Goal: Navigation & Orientation: Find specific page/section

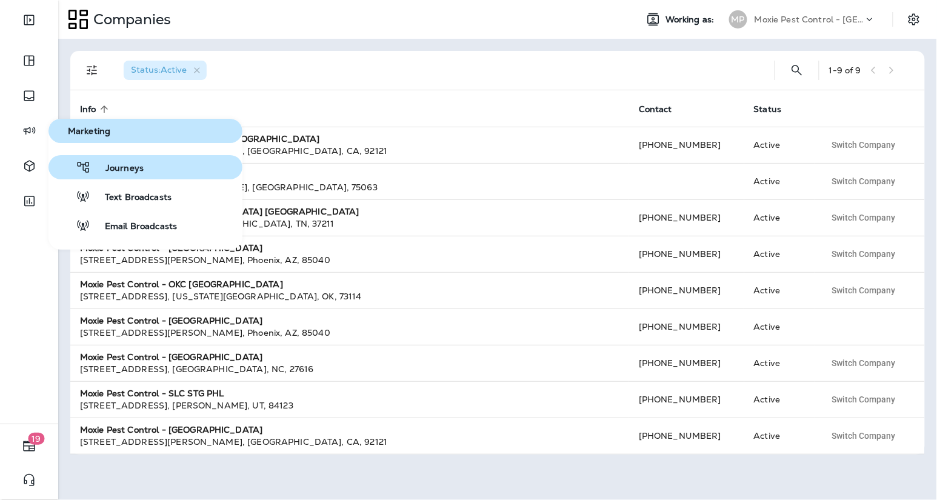
click at [116, 163] on span "Journeys" at bounding box center [117, 169] width 53 height 12
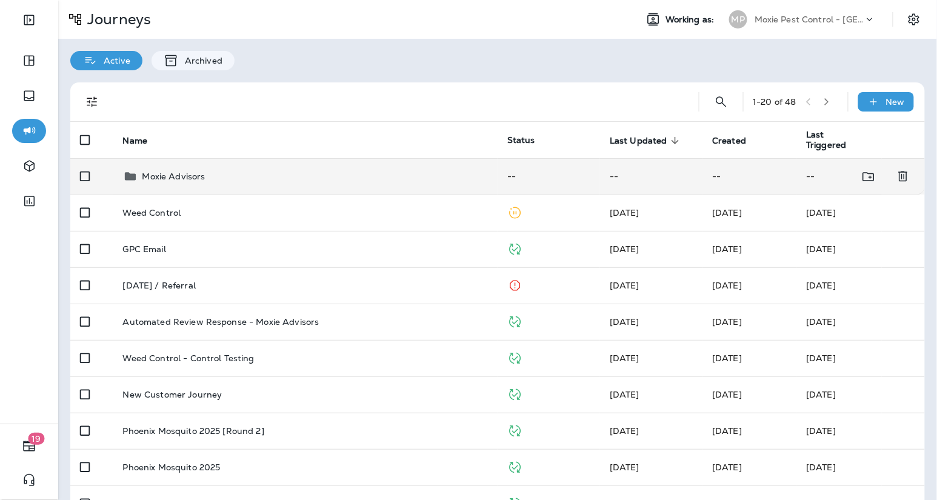
click at [179, 182] on div "Moxie Advisors" at bounding box center [173, 176] width 63 height 15
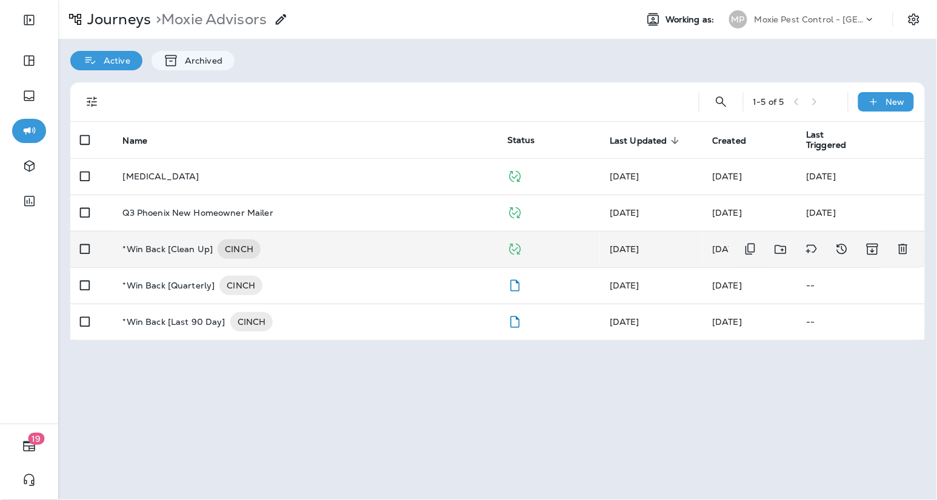
click at [357, 252] on div "*Win Back [Clean Up] CINCH" at bounding box center [306, 248] width 366 height 19
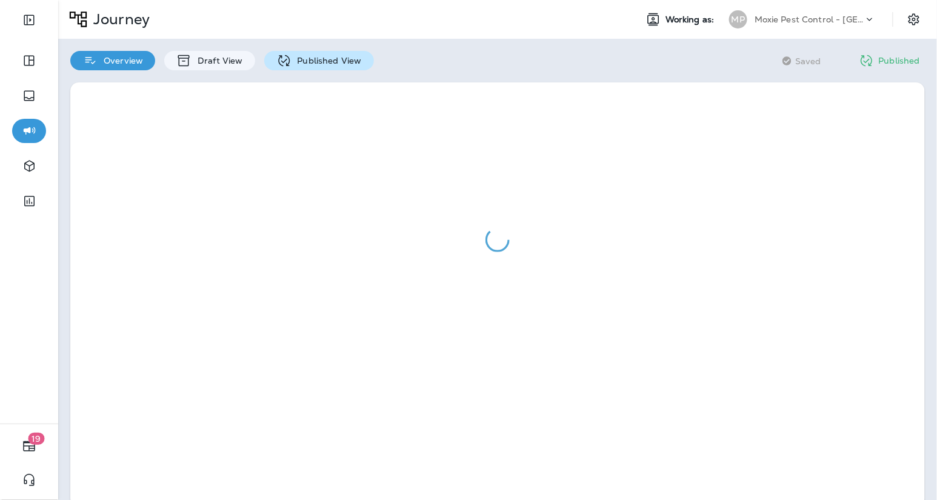
click at [340, 61] on p "Published View" at bounding box center [327, 61] width 70 height 10
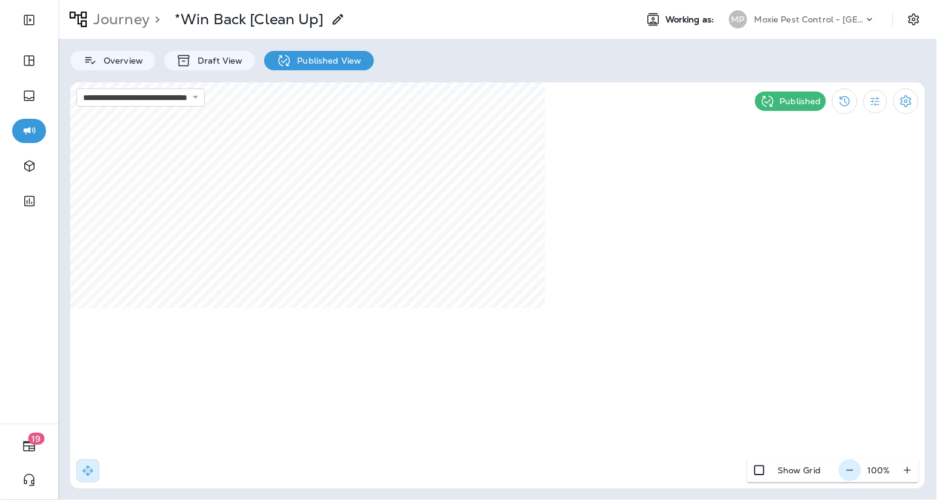
click at [851, 470] on icon "button" at bounding box center [850, 470] width 13 height 12
click at [851, 470] on icon "button" at bounding box center [855, 470] width 13 height 12
click at [671, 0] on html "**********" at bounding box center [468, 29] width 937 height 59
click at [854, 475] on icon "button" at bounding box center [855, 470] width 13 height 12
click at [854, 475] on icon "button" at bounding box center [856, 470] width 13 height 12
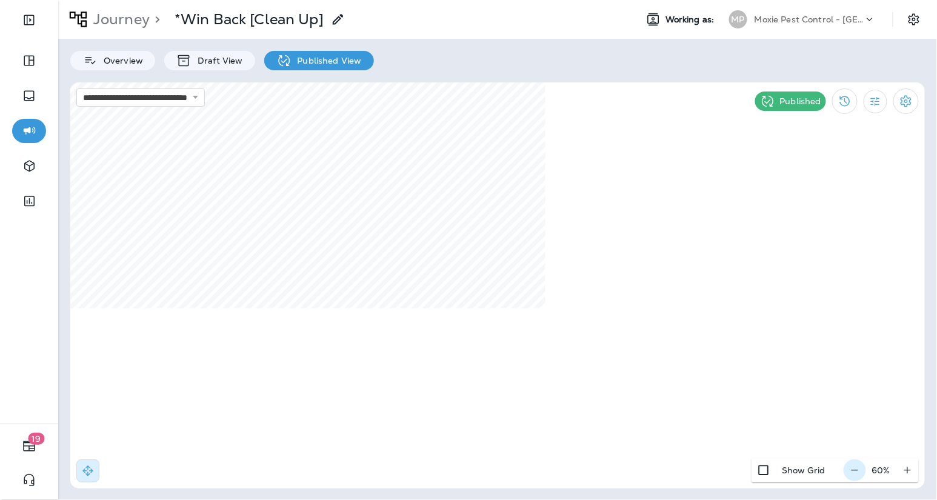
click at [854, 475] on icon "button" at bounding box center [855, 470] width 13 height 12
click at [906, 473] on icon "button" at bounding box center [908, 470] width 13 height 12
click at [113, 19] on p "Journey" at bounding box center [119, 19] width 61 height 18
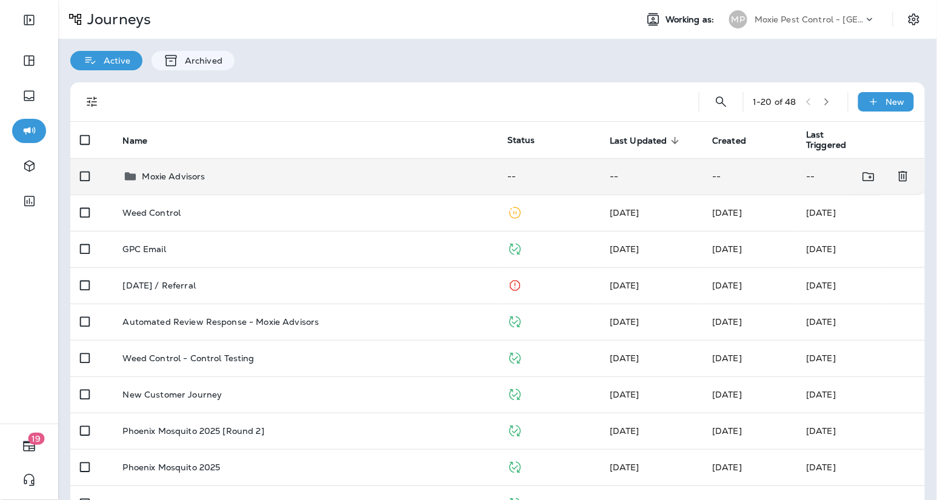
click at [198, 192] on td "Moxie Advisors" at bounding box center [305, 176] width 385 height 36
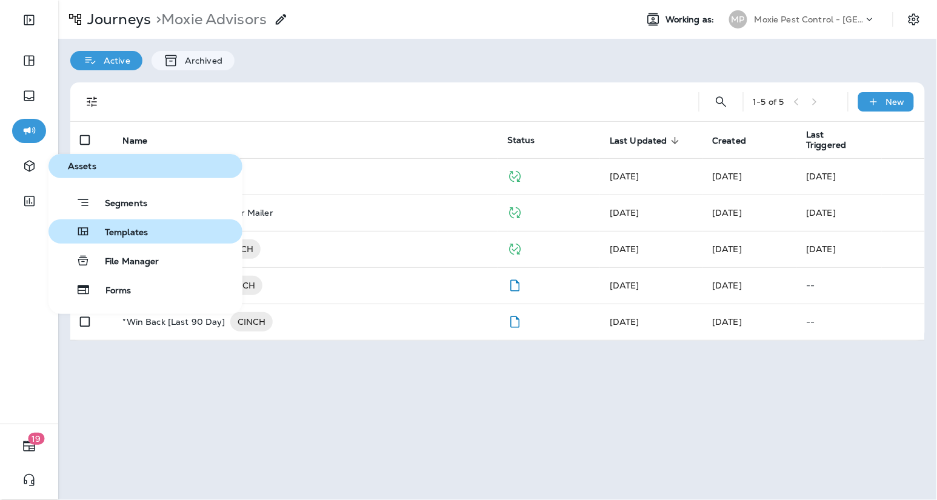
click at [164, 239] on button "Templates" at bounding box center [146, 231] width 194 height 24
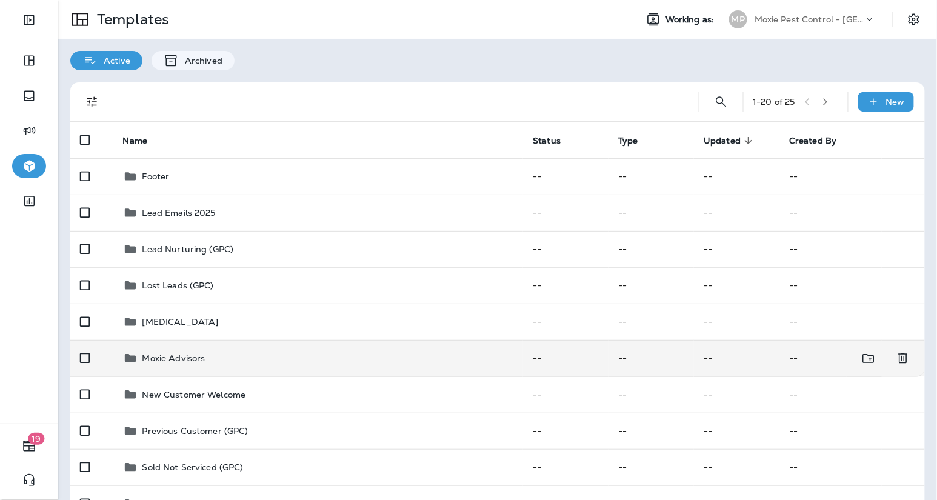
click at [153, 367] on td "Moxie Advisors" at bounding box center [318, 358] width 410 height 36
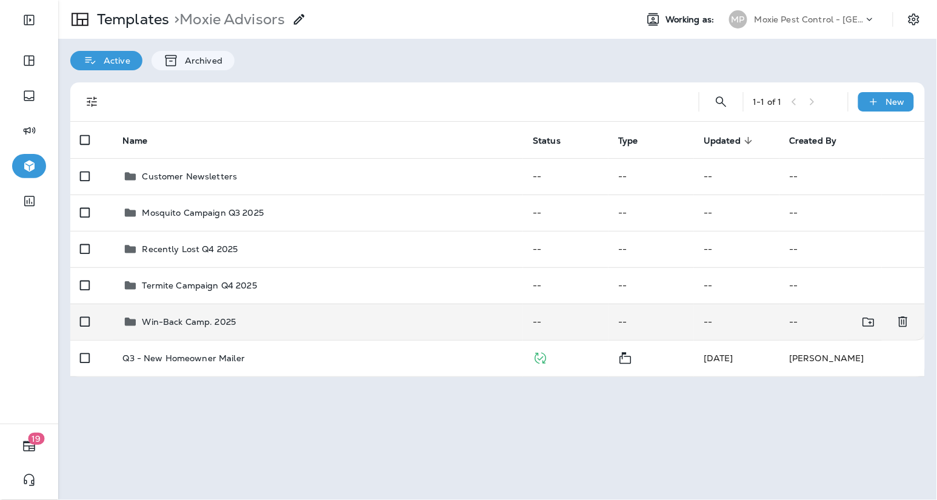
click at [293, 313] on td "Win-Back Camp. 2025" at bounding box center [318, 322] width 410 height 36
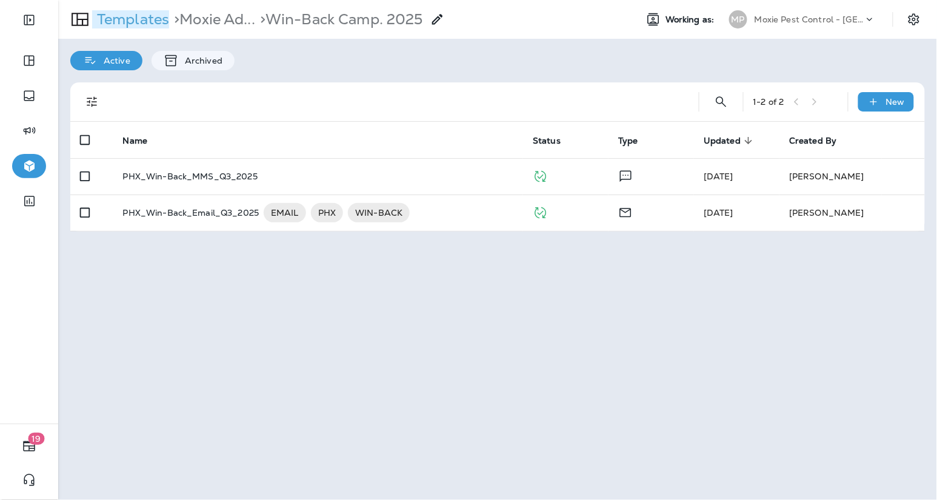
click at [129, 20] on p "Templates" at bounding box center [130, 19] width 77 height 18
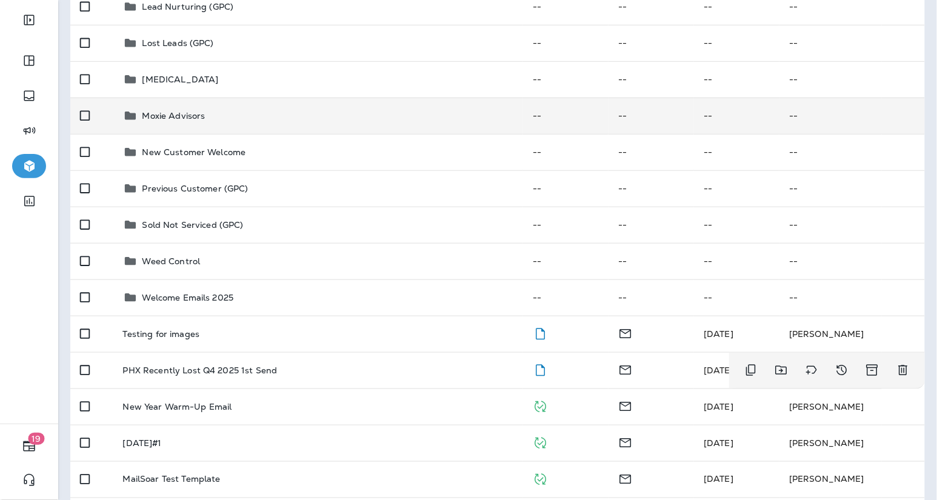
scroll to position [214, 0]
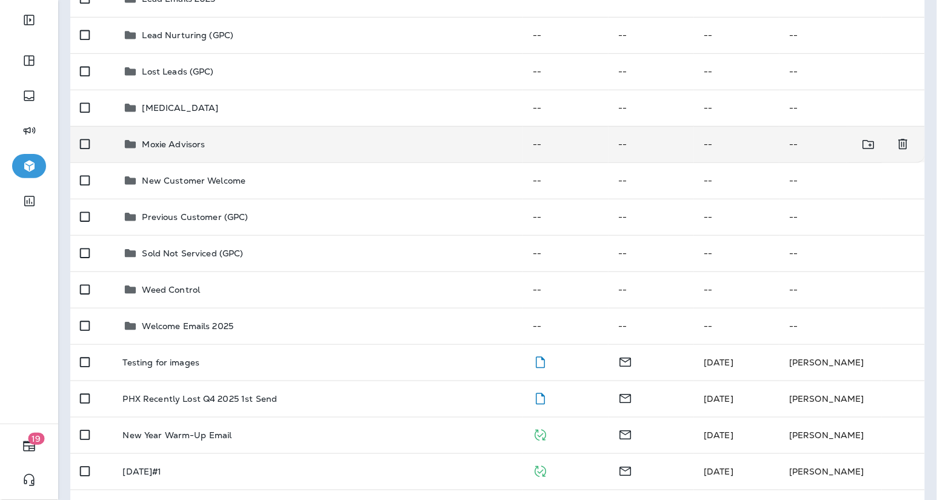
click at [229, 152] on td "Moxie Advisors" at bounding box center [318, 144] width 410 height 36
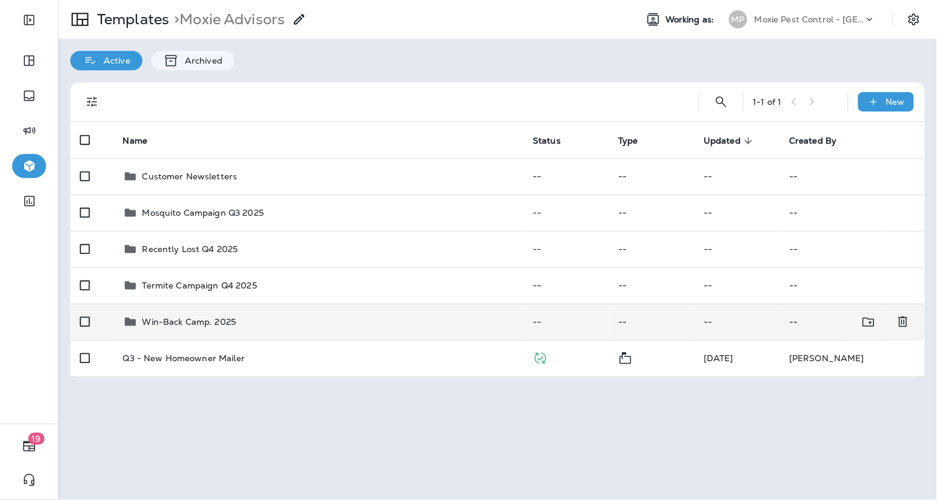
click at [236, 315] on div "Win-Back Camp. 2025" at bounding box center [318, 322] width 391 height 15
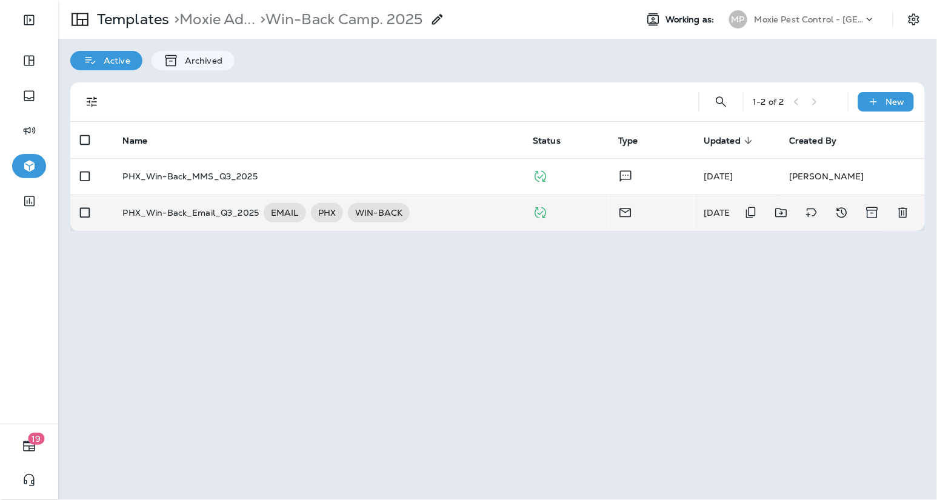
click at [454, 207] on div "PHX_Win-Back_Email_Q3_2025 EMAIL PHX WIN-BACK" at bounding box center [318, 212] width 391 height 19
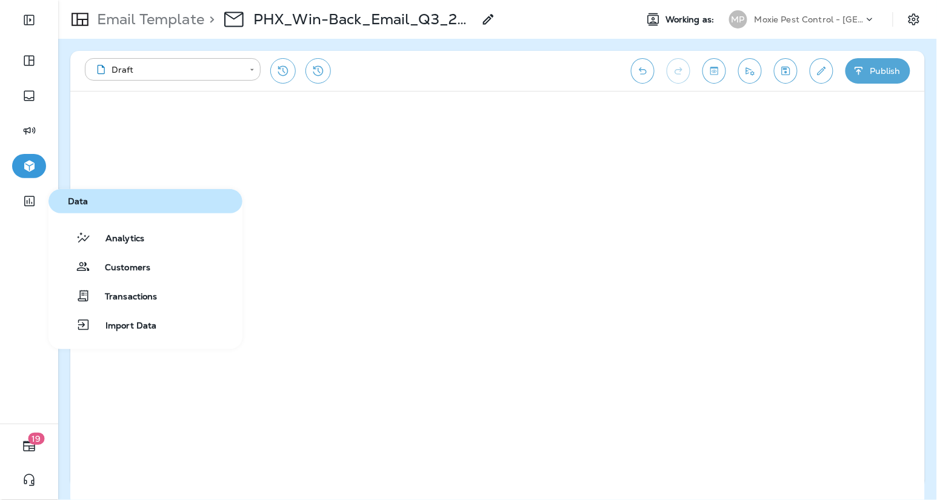
click at [118, 250] on div "Analytics Customers Transactions Import Data" at bounding box center [146, 282] width 194 height 112
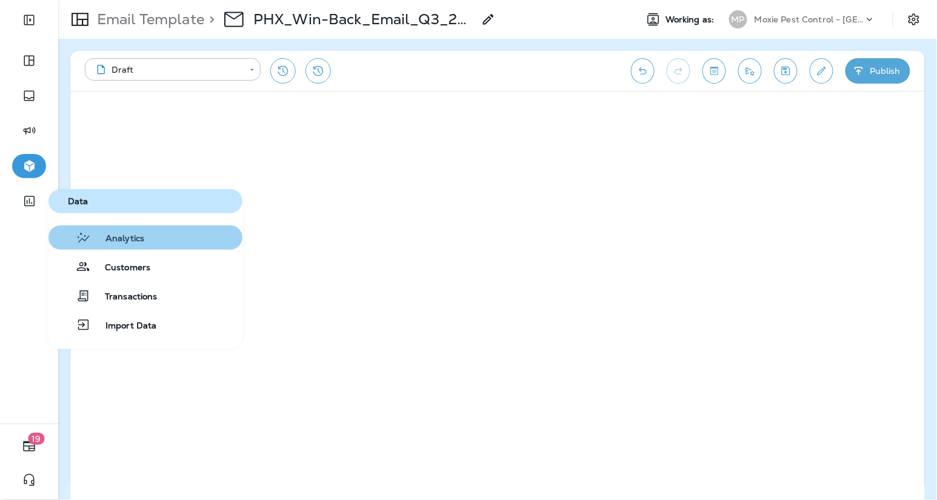
click at [104, 240] on span "Analytics" at bounding box center [117, 239] width 53 height 12
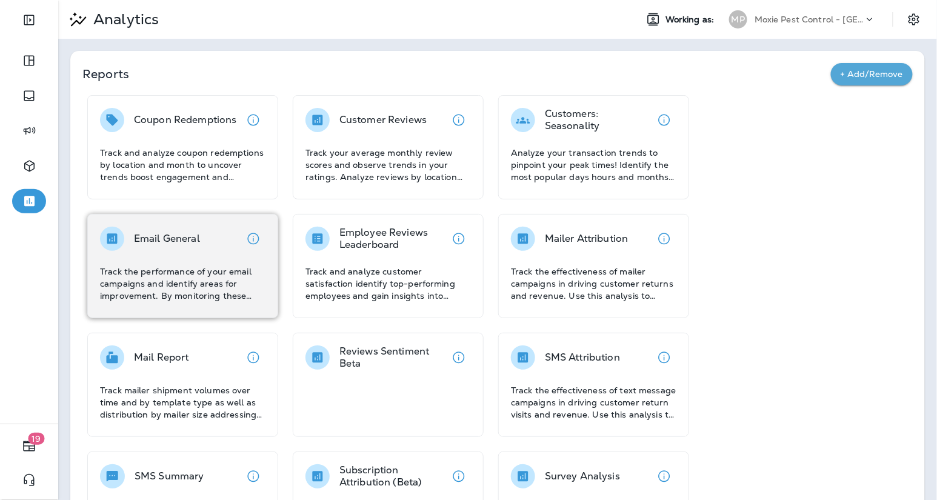
click at [240, 286] on p "Track the performance of your email campaigns and identify areas for improvemen…" at bounding box center [183, 284] width 166 height 36
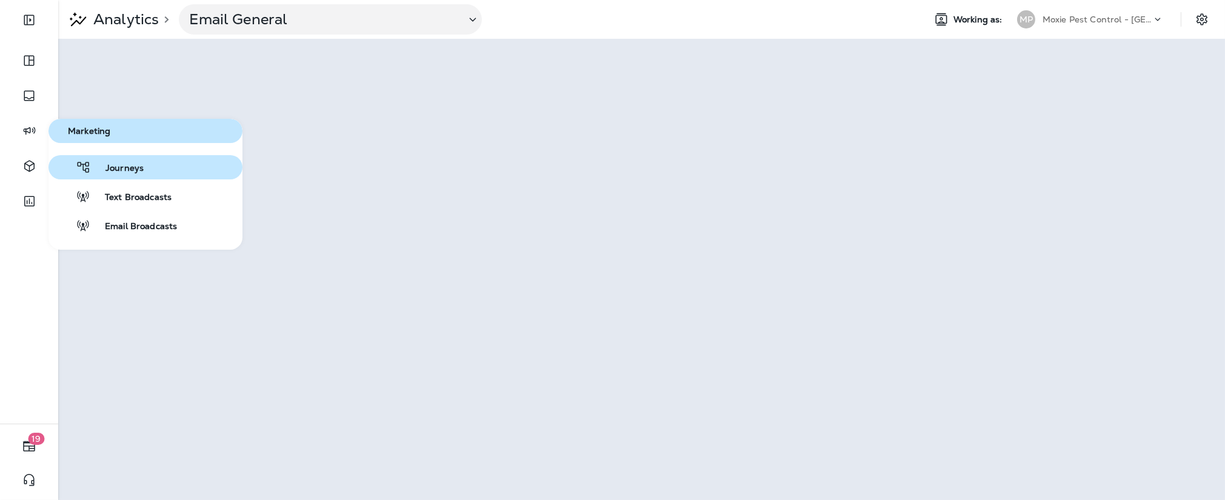
click at [112, 164] on span "Journeys" at bounding box center [117, 169] width 53 height 12
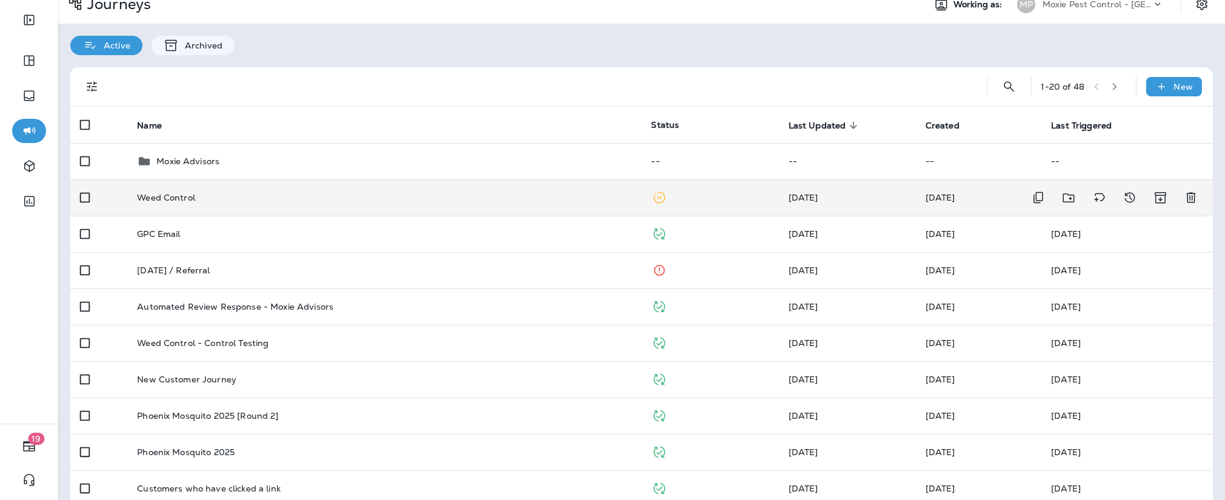
scroll to position [18, 0]
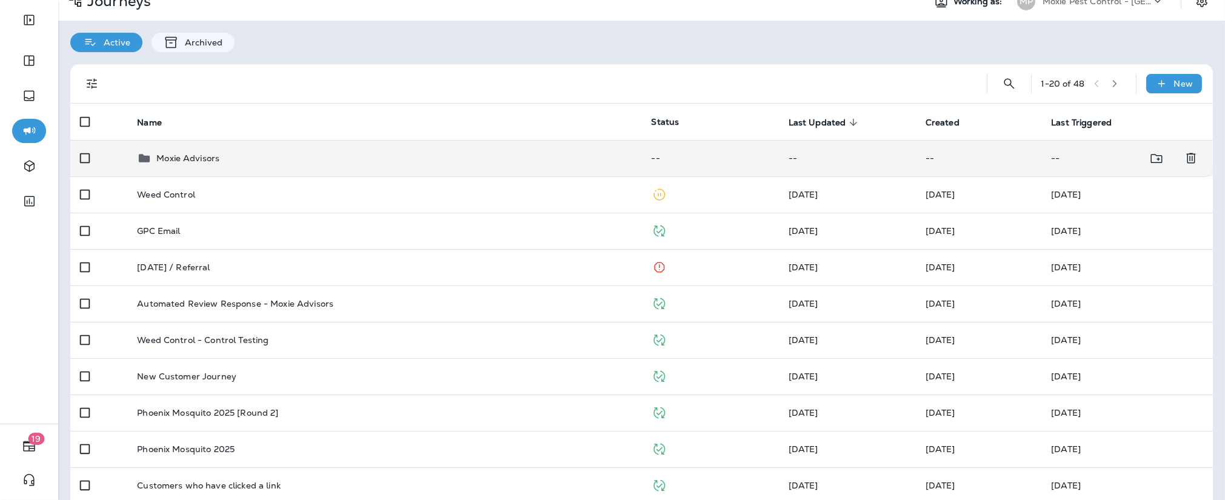
click at [215, 159] on p "Moxie Advisors" at bounding box center [187, 158] width 63 height 10
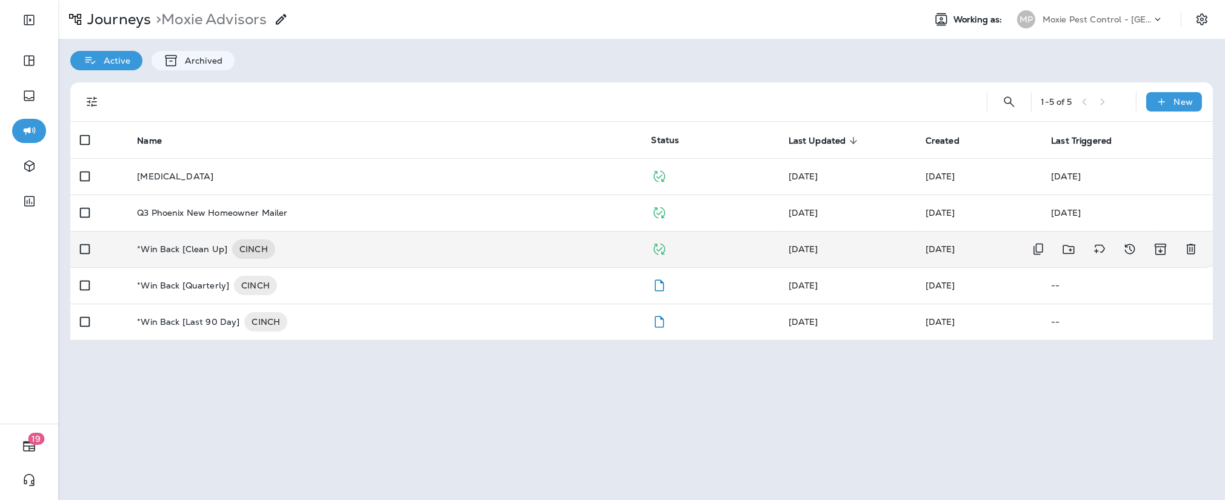
click at [360, 262] on td "*Win Back [Clean Up] CINCH" at bounding box center [384, 249] width 514 height 36
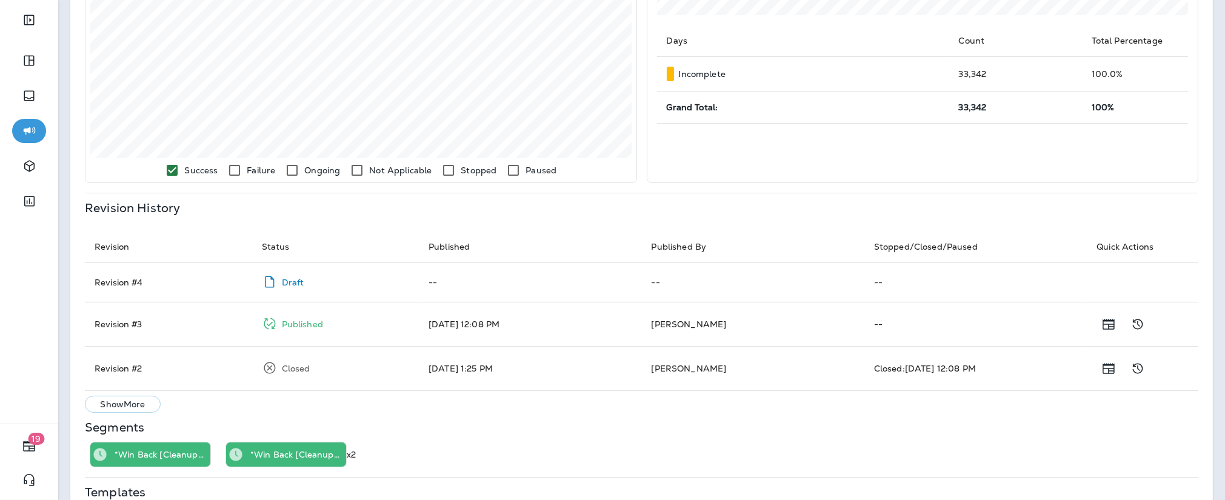
scroll to position [438, 0]
